Goal: Task Accomplishment & Management: Manage account settings

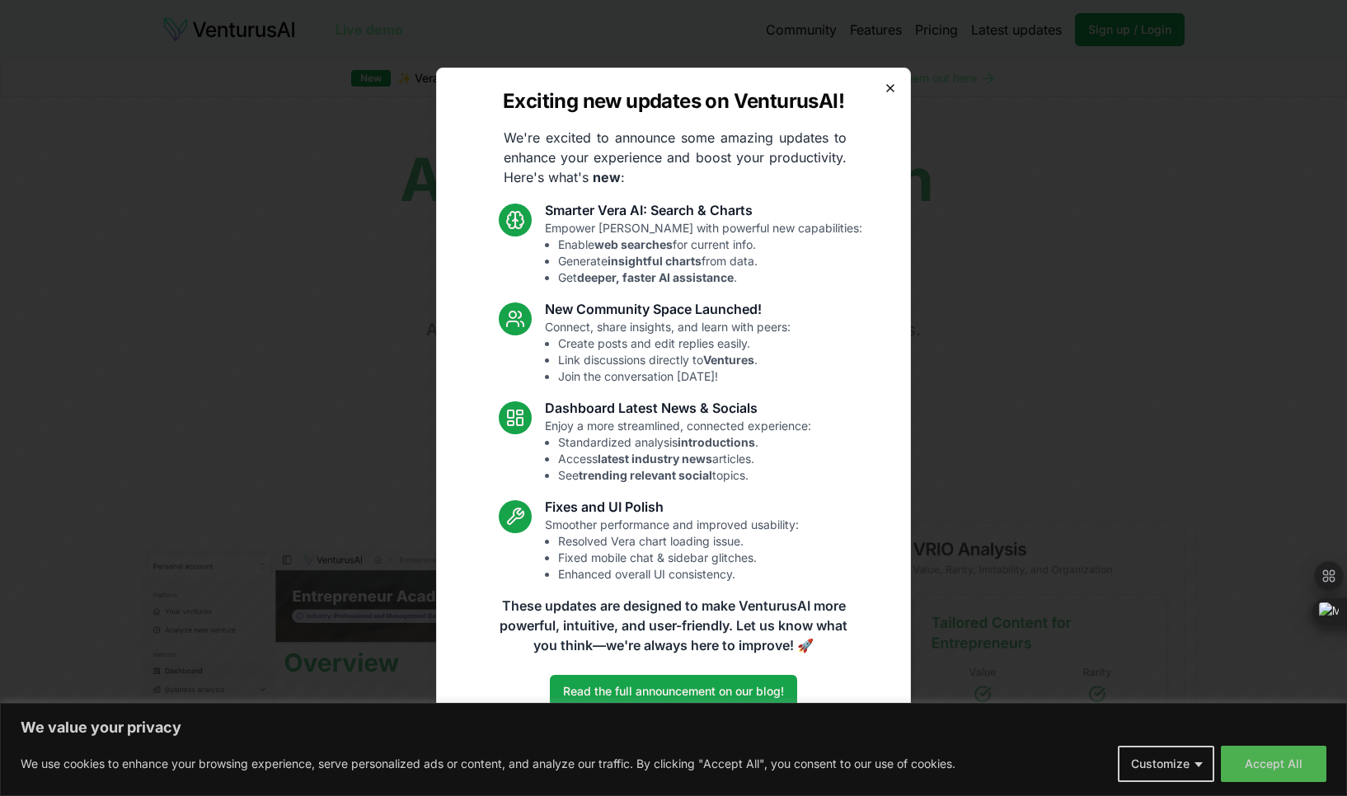
click at [896, 85] on icon "button" at bounding box center [890, 88] width 13 height 13
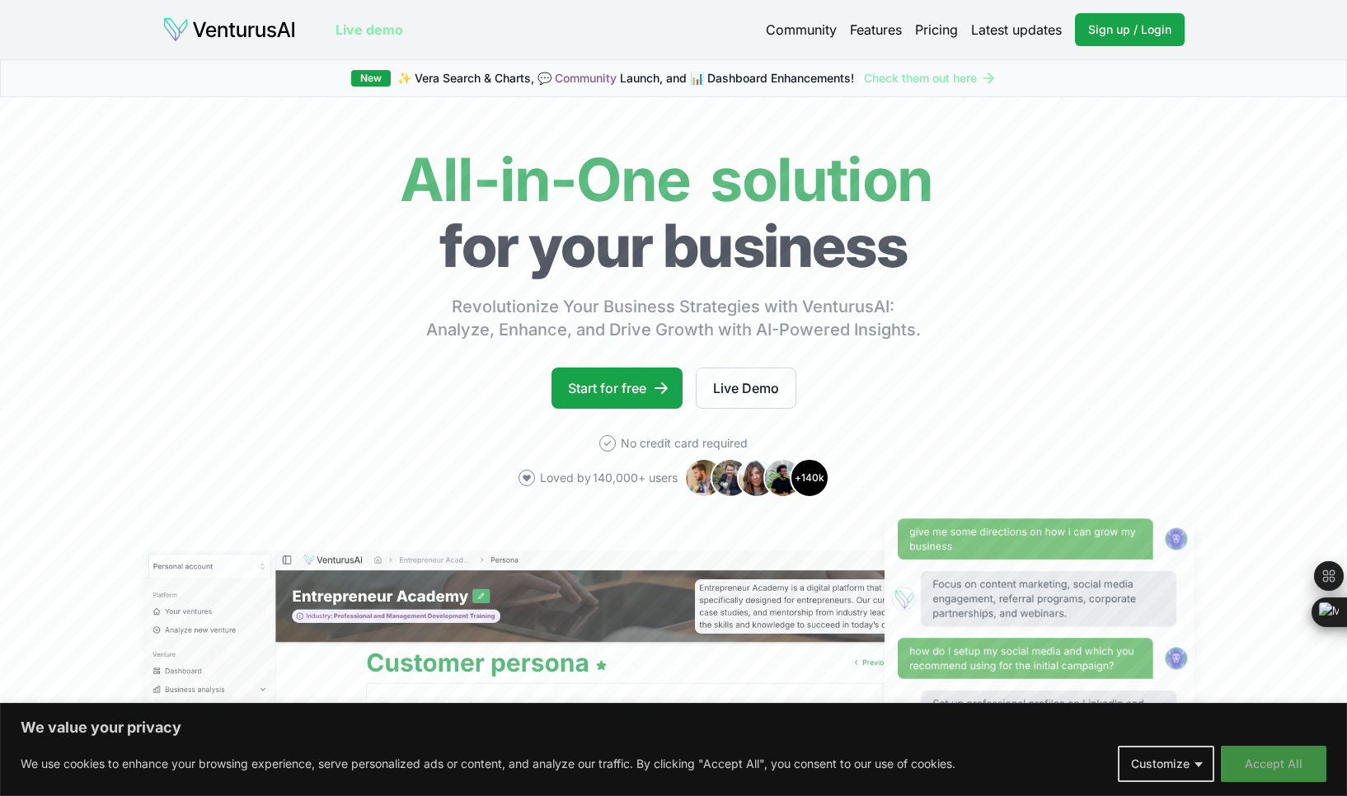
click at [1272, 763] on button "Accept All" at bounding box center [1273, 764] width 105 height 36
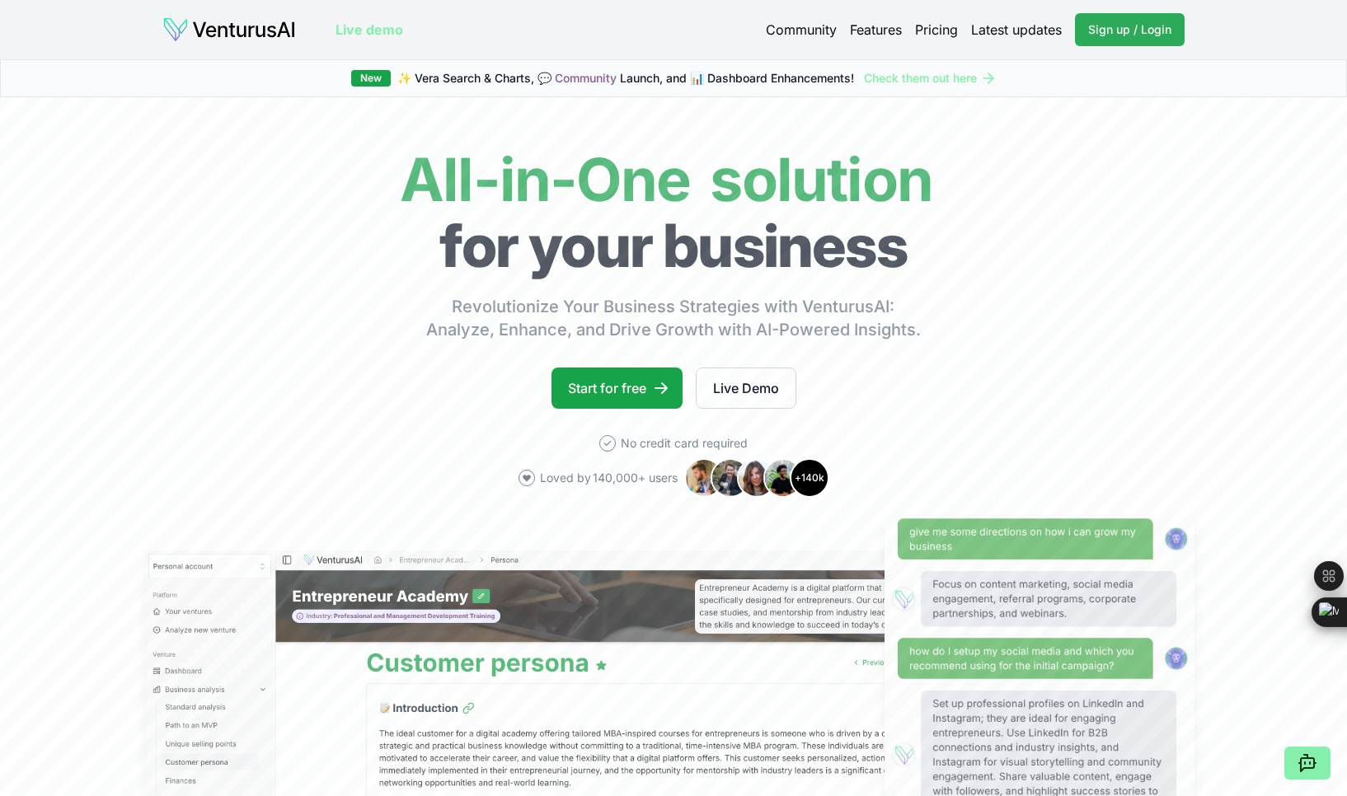
click at [1129, 39] on link "Sign up / Login Login" at bounding box center [1130, 29] width 110 height 33
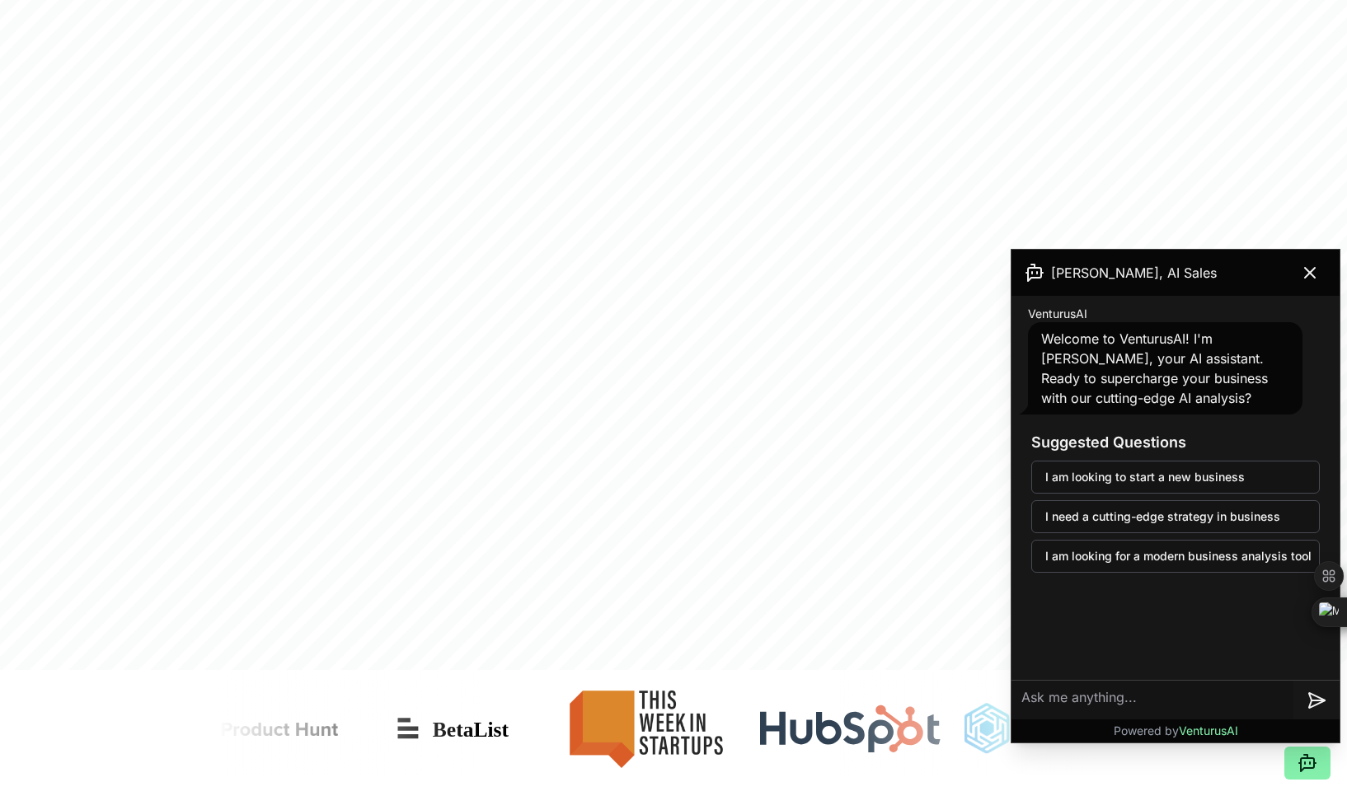
scroll to position [1114, 0]
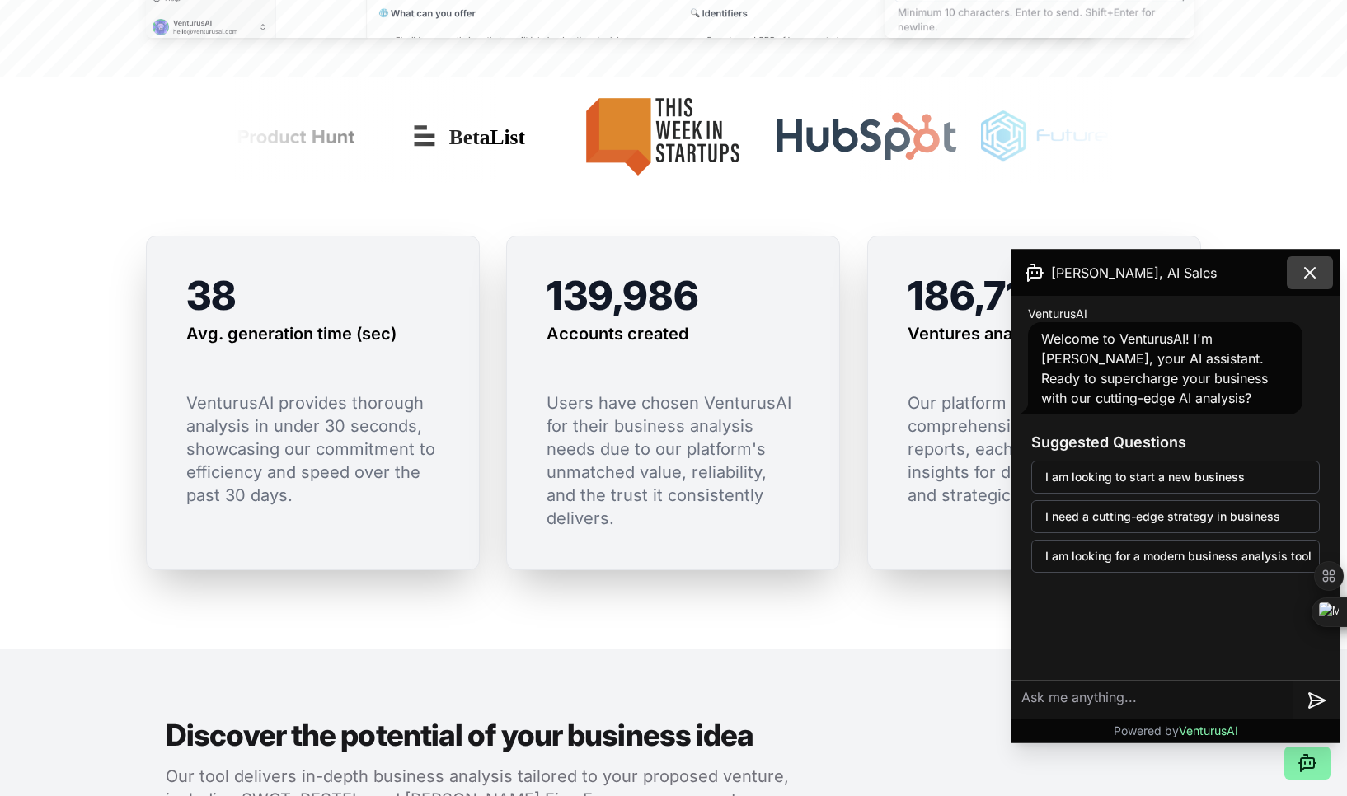
click at [1310, 268] on icon at bounding box center [1310, 273] width 20 height 20
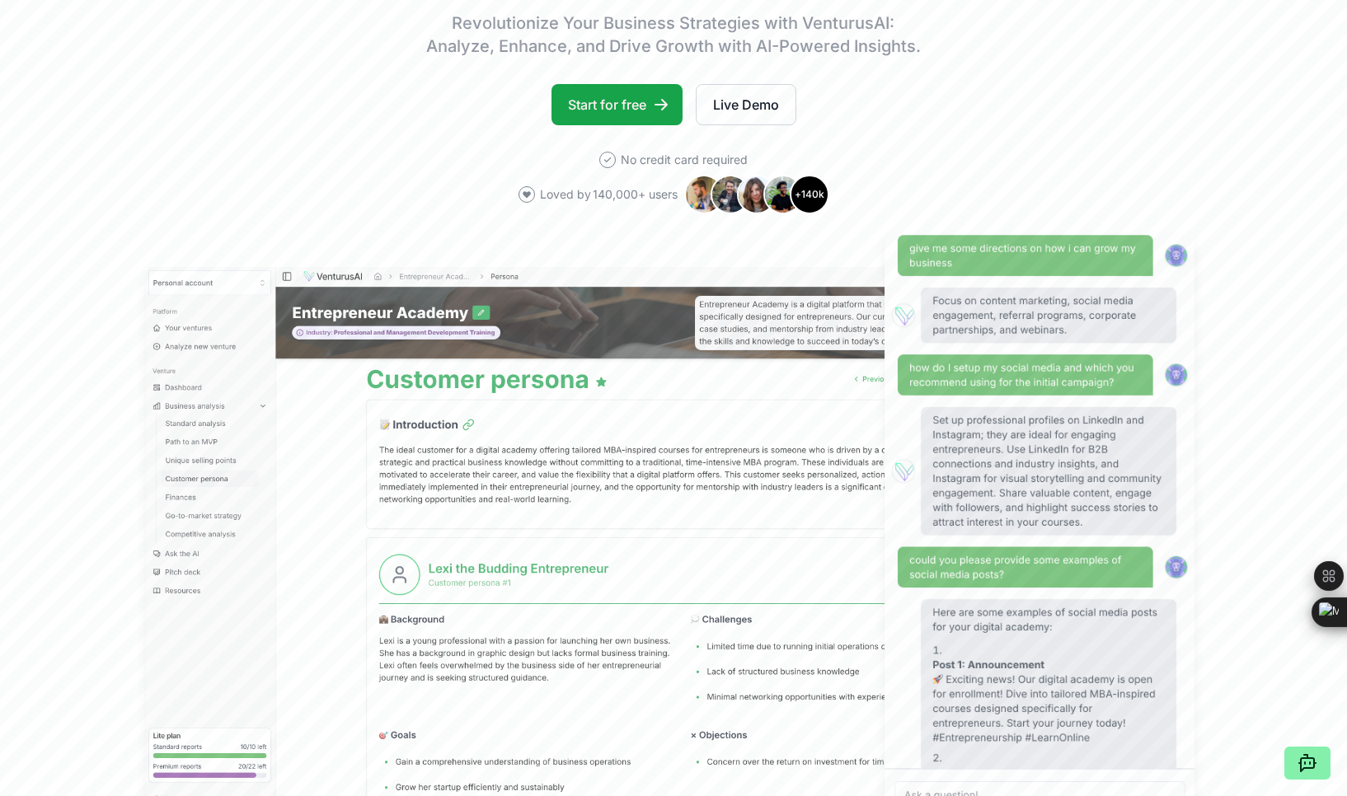
scroll to position [0, 0]
